Goal: Task Accomplishment & Management: Complete application form

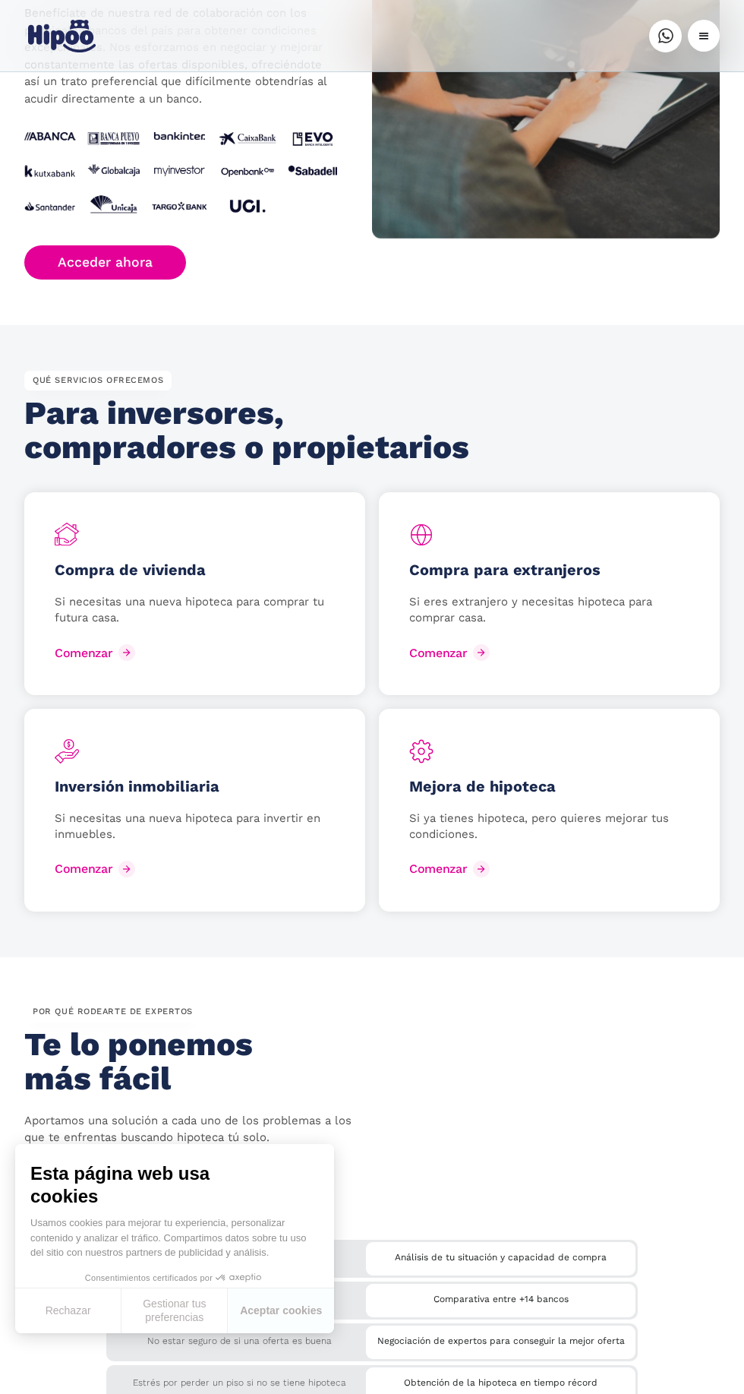
scroll to position [1916, 0]
click at [544, 798] on div "Mejora de hipoteca Si ya tienes hipoteca, pero quieres mejorar tus condiciones.…" at bounding box center [549, 810] width 341 height 203
click at [507, 797] on div "Mejora de hipoteca Si ya tienes hipoteca, pero quieres mejorar tus condiciones.…" at bounding box center [549, 810] width 341 height 203
click at [481, 790] on h5 "Mejora de hipoteca" at bounding box center [482, 788] width 147 height 18
click at [469, 791] on h5 "Mejora de hipoteca" at bounding box center [482, 788] width 147 height 18
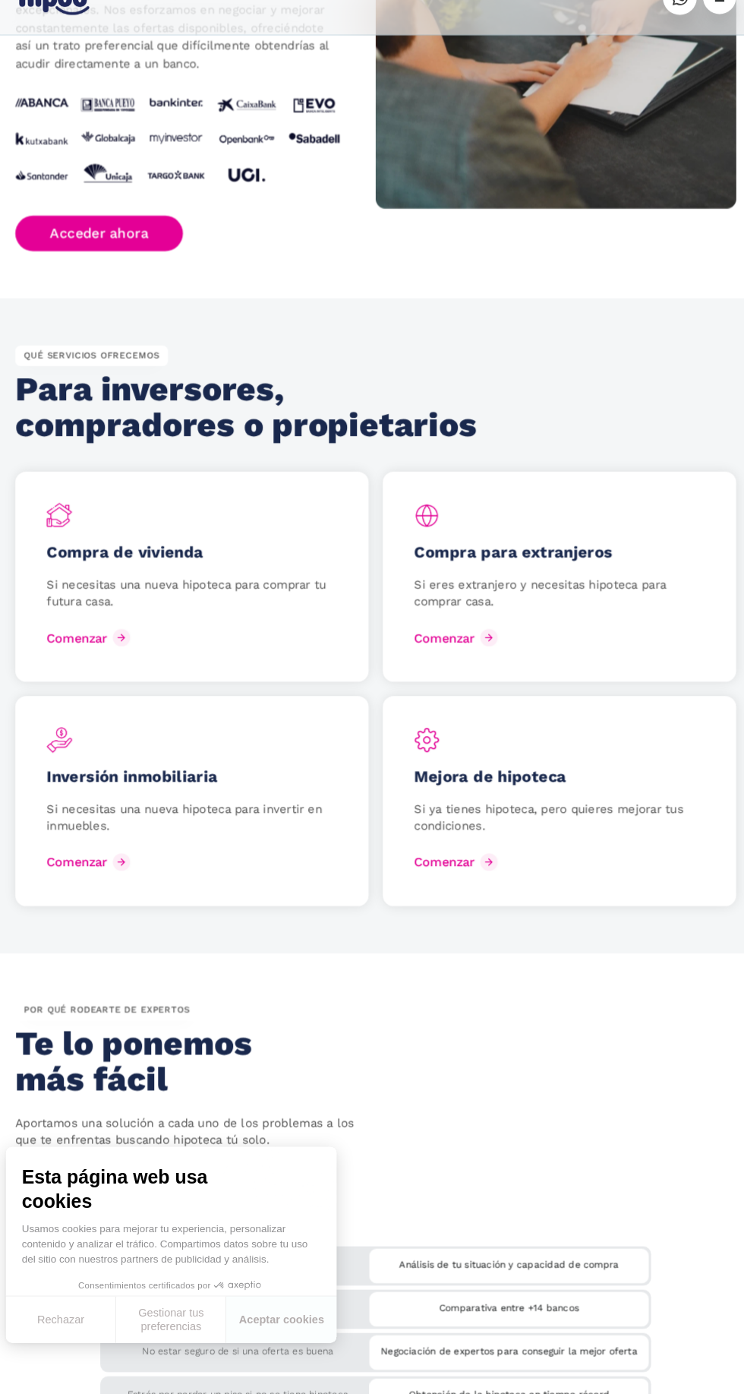
scroll to position [1917, 0]
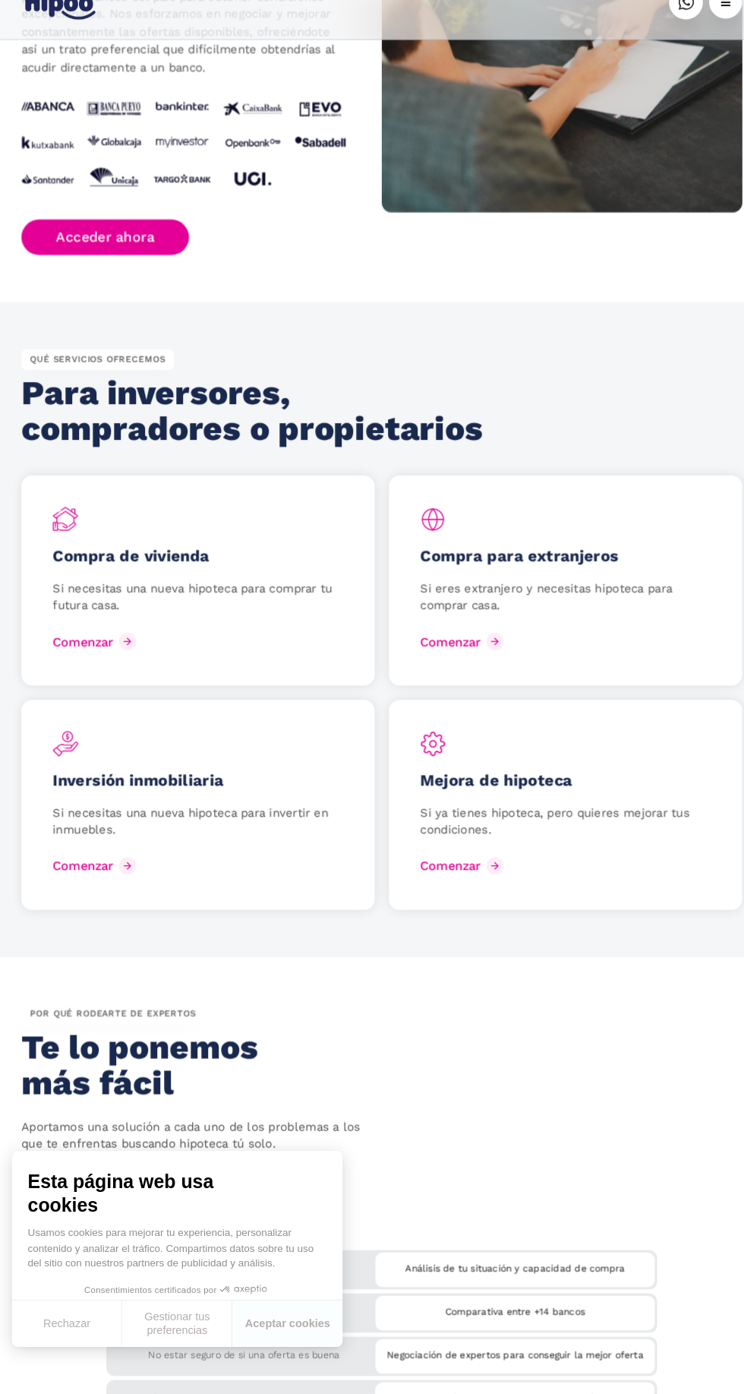
click at [424, 869] on div "Comenzar" at bounding box center [438, 868] width 58 height 14
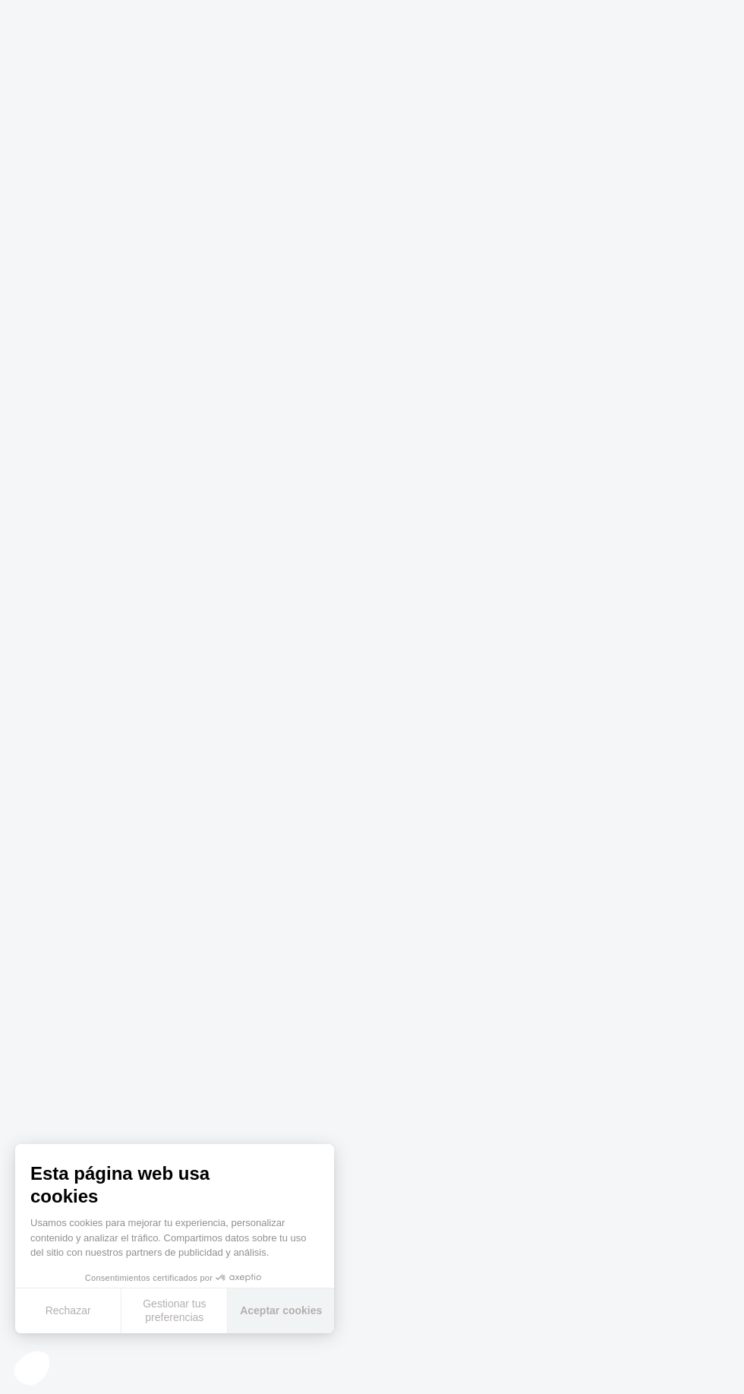
click at [332, 1318] on button "Aceptar cookies" at bounding box center [281, 1310] width 106 height 45
